Goal: Entertainment & Leisure: Consume media (video, audio)

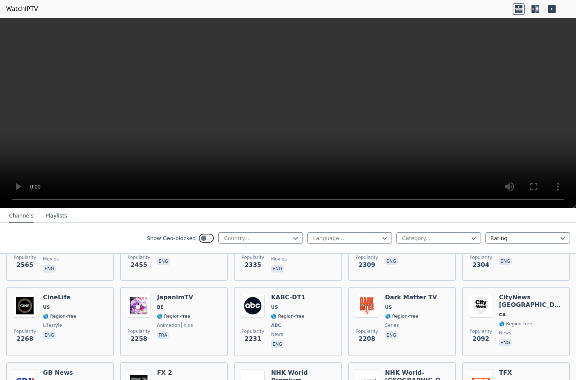
scroll to position [355, 0]
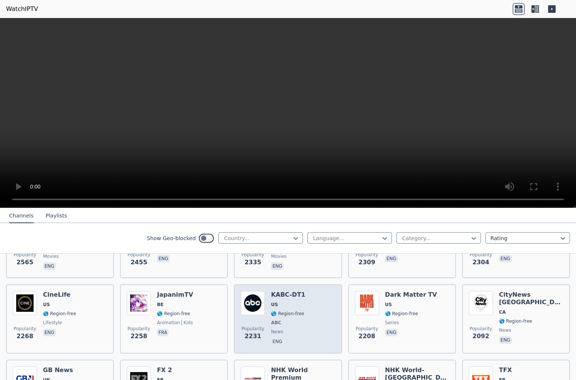
click at [300, 302] on span "US" at bounding box center [288, 305] width 34 height 6
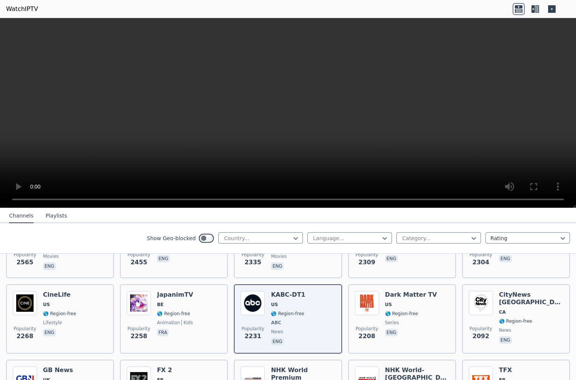
click at [551, 10] on icon at bounding box center [552, 9] width 8 height 8
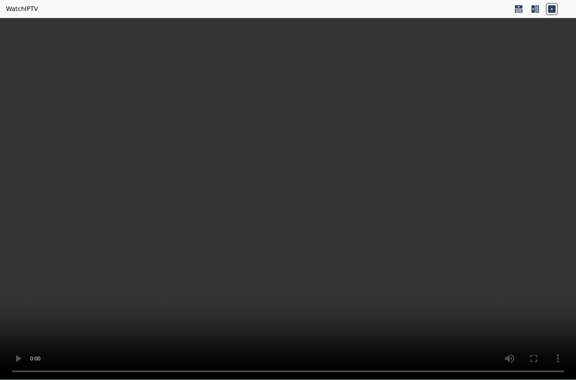
click at [518, 11] on icon at bounding box center [518, 9] width 12 height 12
